Goal: Entertainment & Leisure: Browse casually

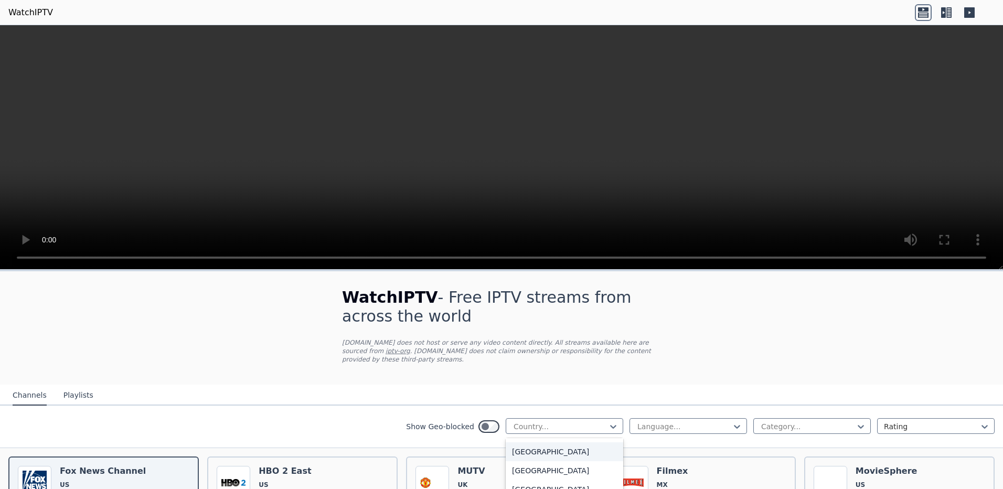
scroll to position [3240, 0]
click at [859, 418] on div "Category..." at bounding box center [812, 426] width 118 height 16
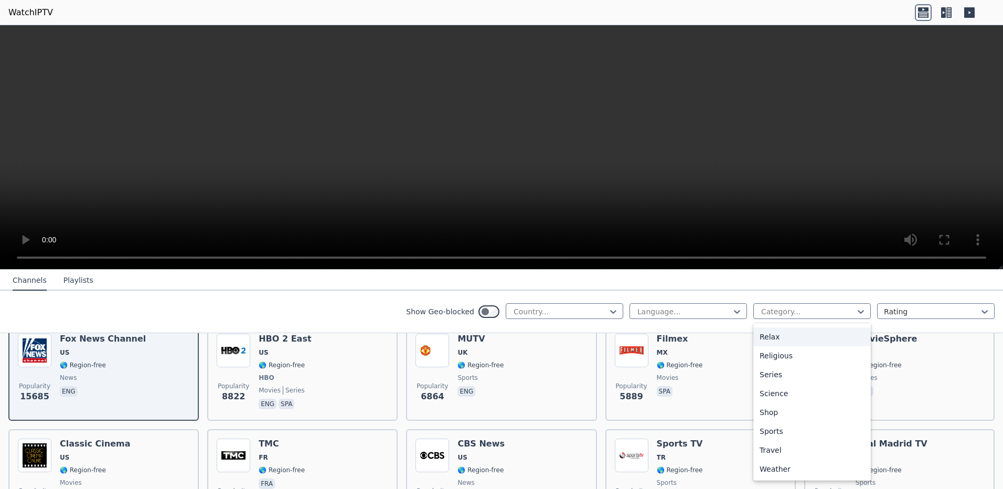
scroll to position [162, 0]
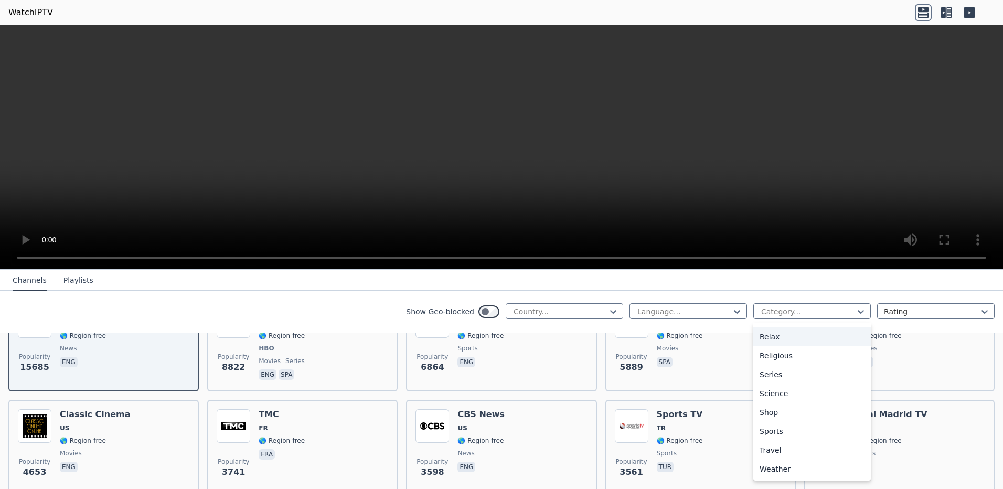
click at [760, 338] on div "Relax" at bounding box center [812, 336] width 118 height 19
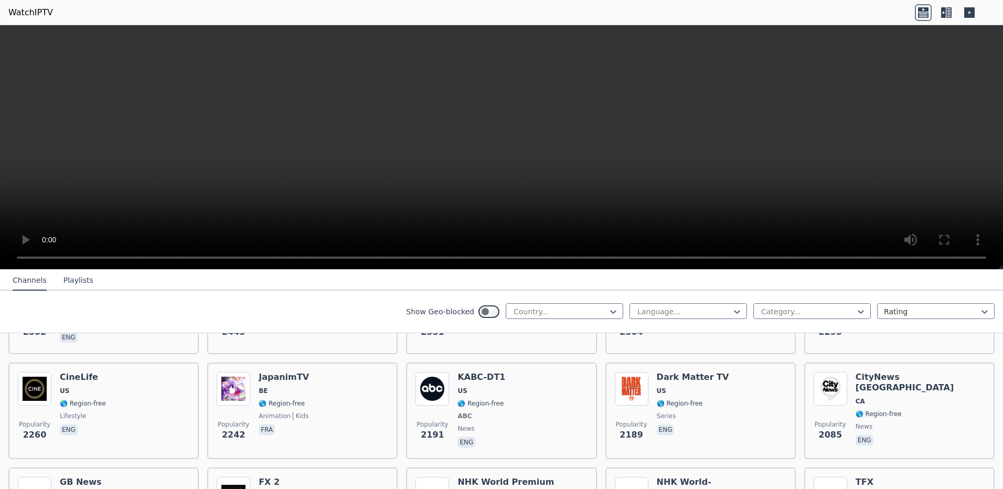
scroll to position [1014, 0]
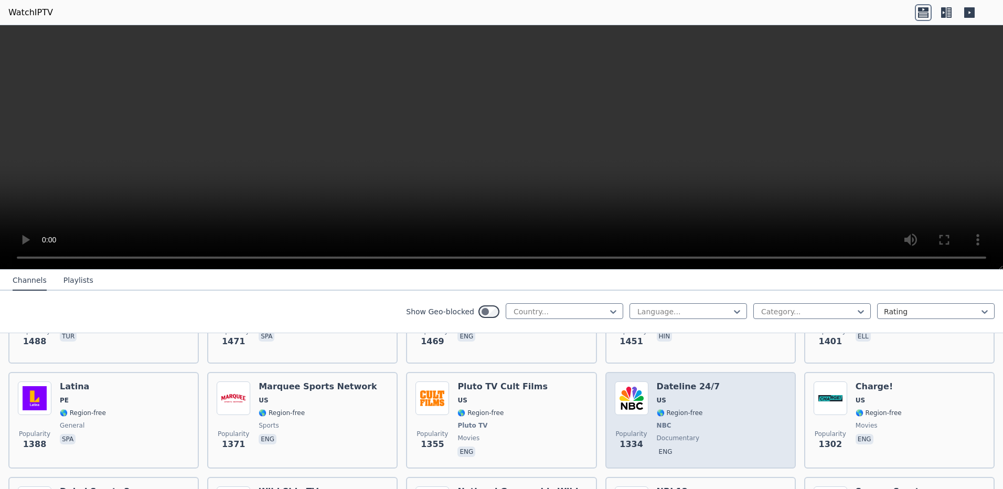
click at [639, 394] on img at bounding box center [632, 398] width 34 height 34
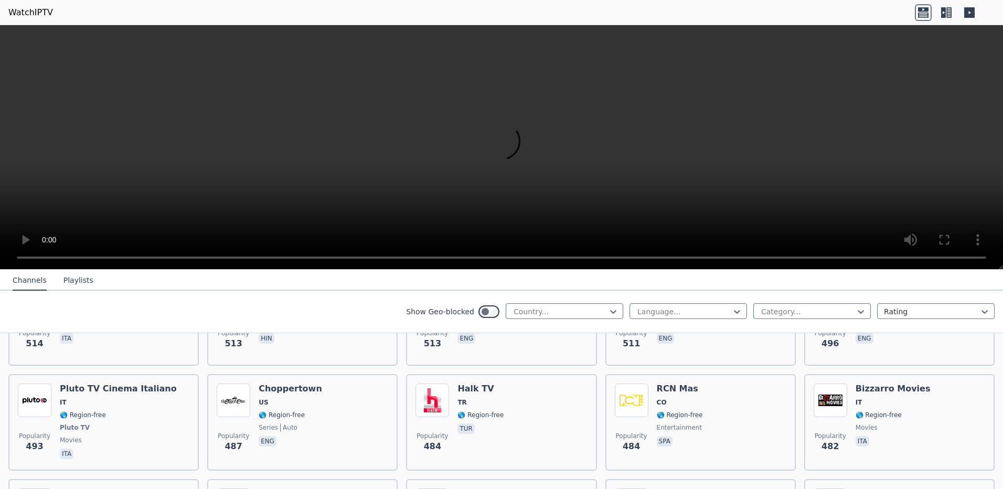
scroll to position [3694, 0]
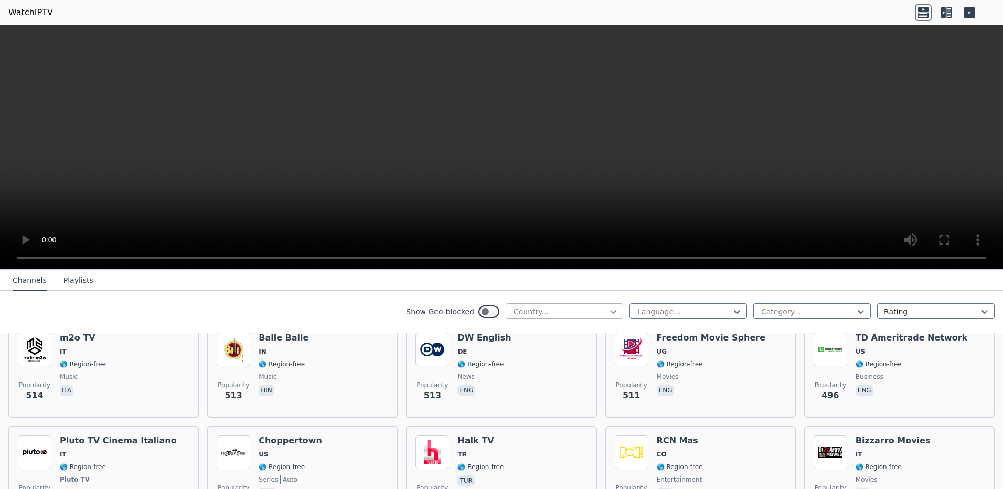
click at [608, 312] on icon at bounding box center [613, 311] width 10 height 10
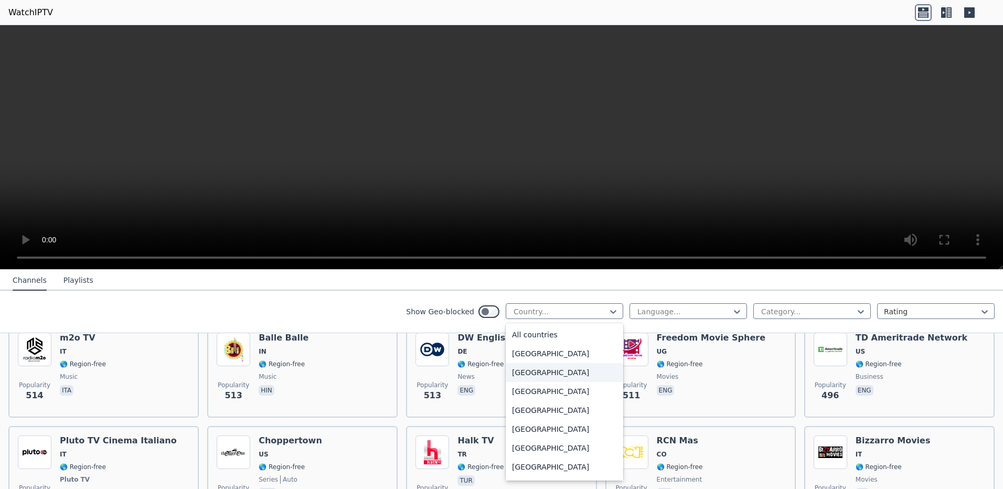
click at [534, 372] on div "[GEOGRAPHIC_DATA]" at bounding box center [565, 372] width 118 height 19
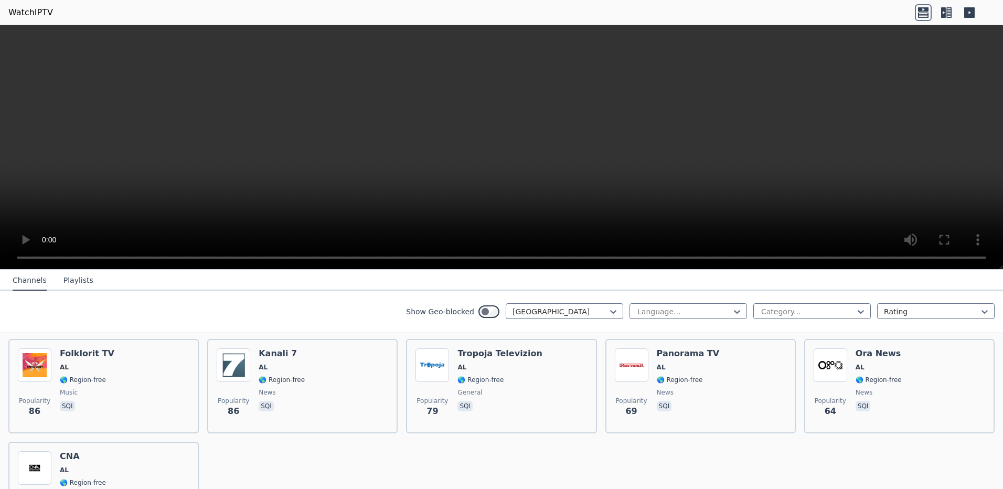
scroll to position [222, 0]
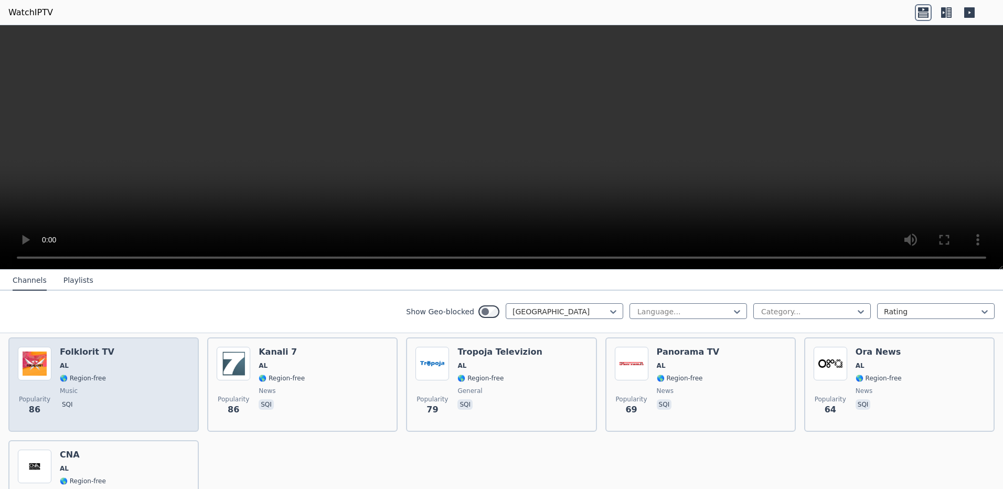
click at [86, 374] on span "🌎 Region-free" at bounding box center [83, 378] width 46 height 8
